Goal: Information Seeking & Learning: Learn about a topic

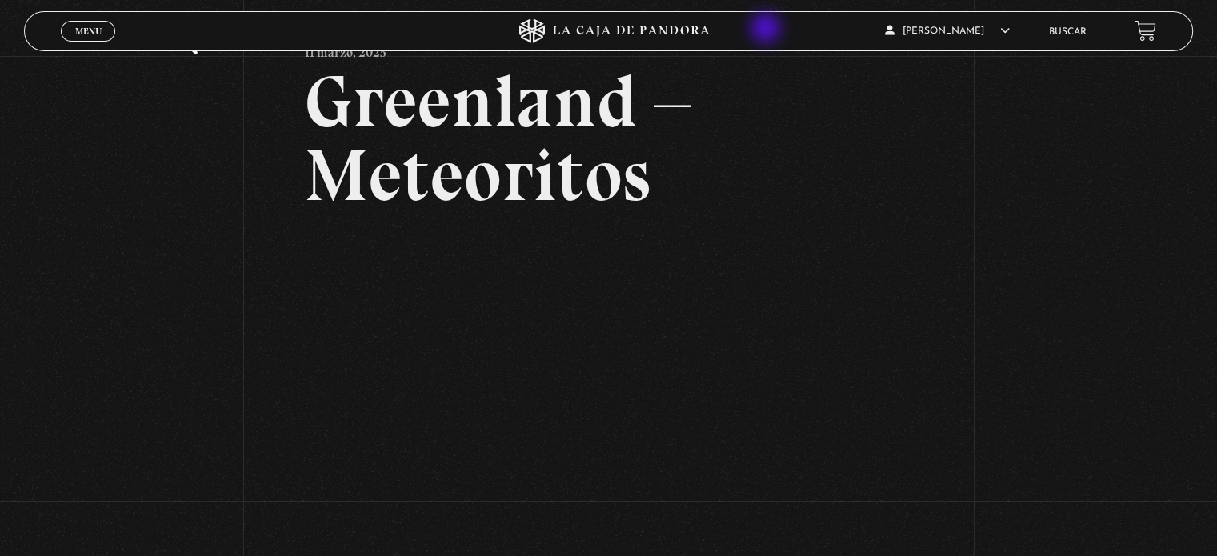
scroll to position [64, 0]
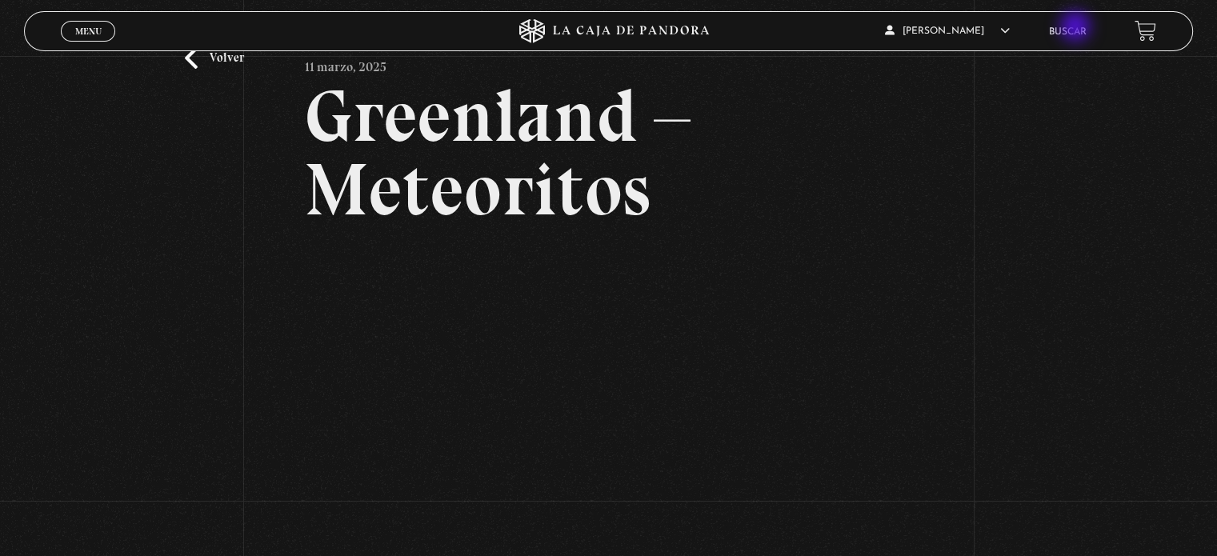
click at [1078, 31] on link "Buscar" at bounding box center [1068, 32] width 38 height 10
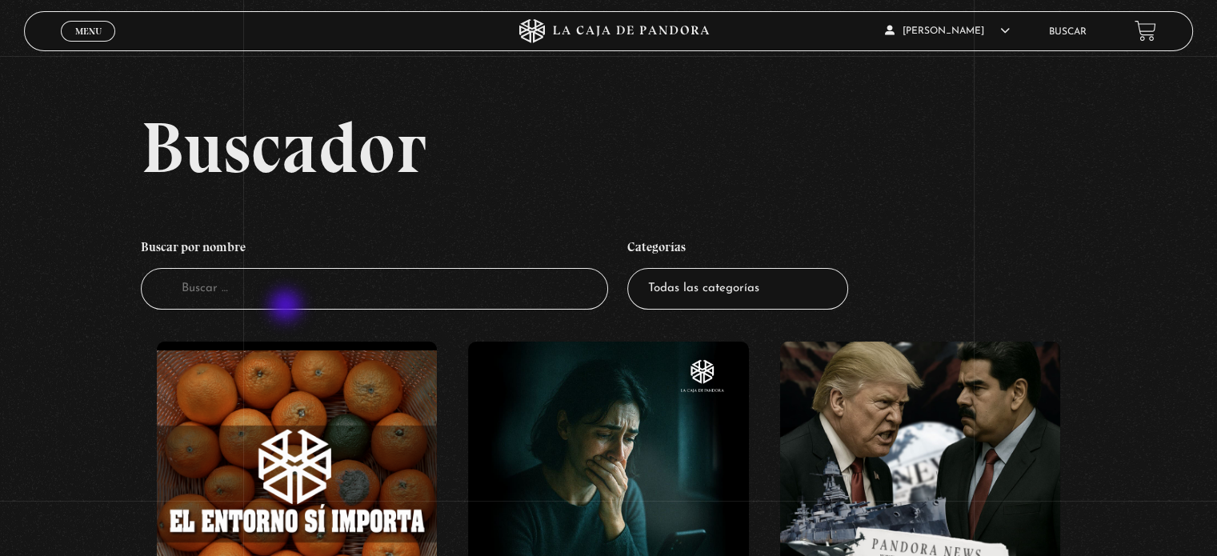
click at [287, 307] on input "Buscador" at bounding box center [374, 289] width 467 height 42
type input "apagon"
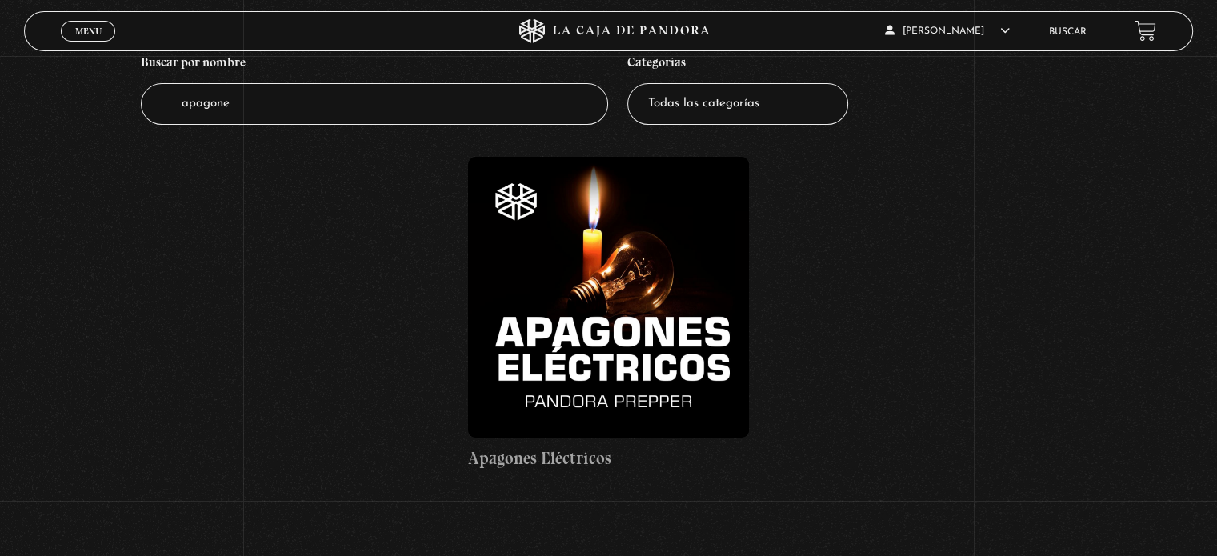
scroll to position [179, 0]
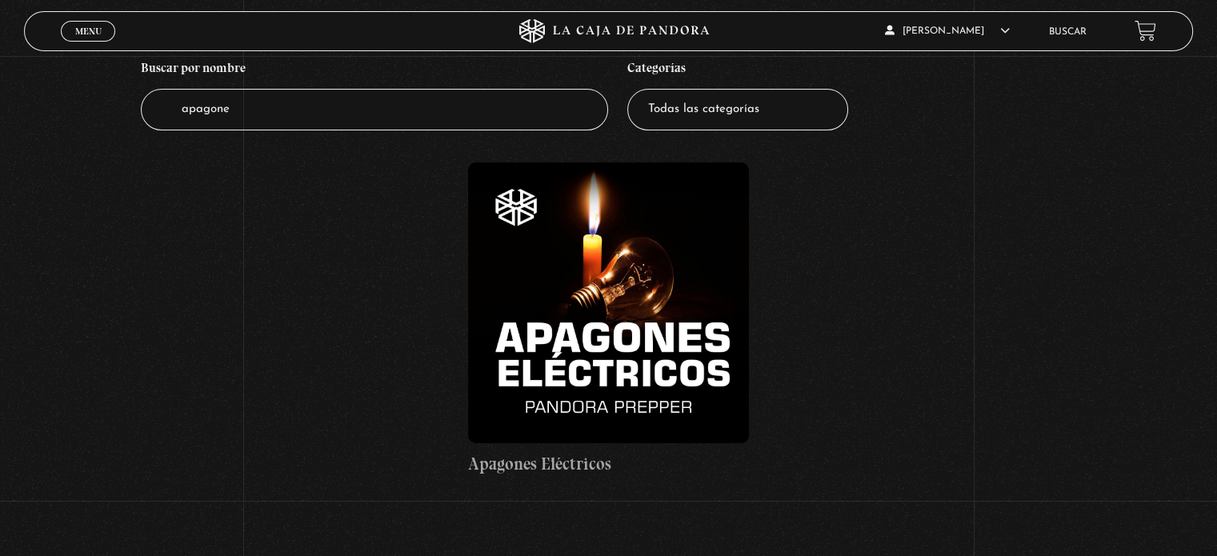
click at [602, 294] on figure at bounding box center [608, 302] width 280 height 280
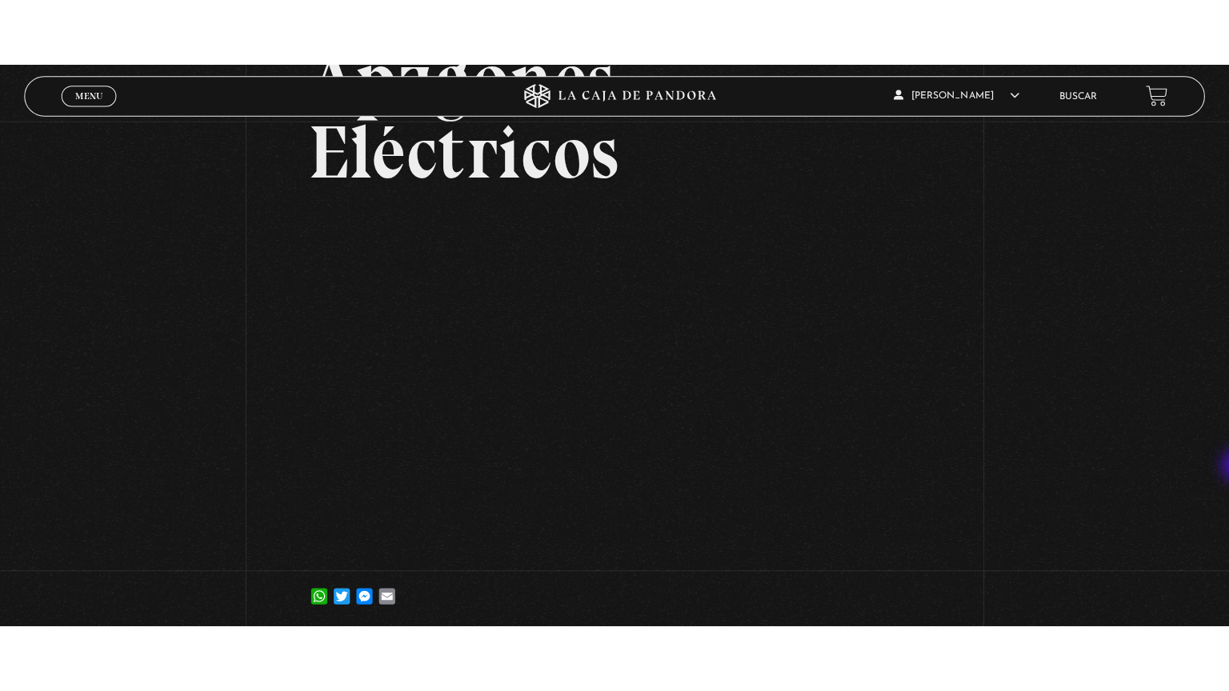
scroll to position [174, 0]
